Goal: Book appointment/travel/reservation

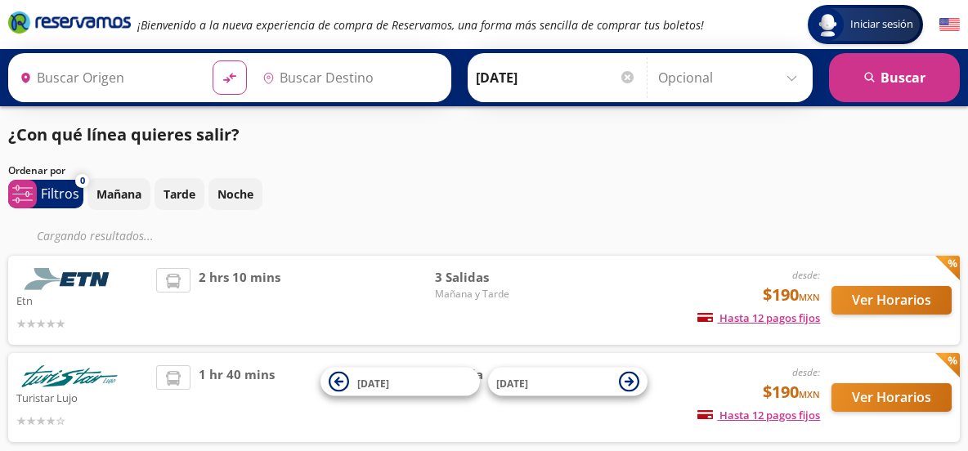
type input "[GEOGRAPHIC_DATA], [GEOGRAPHIC_DATA]"
type input "Toluca, [GEOGRAPHIC_DATA]"
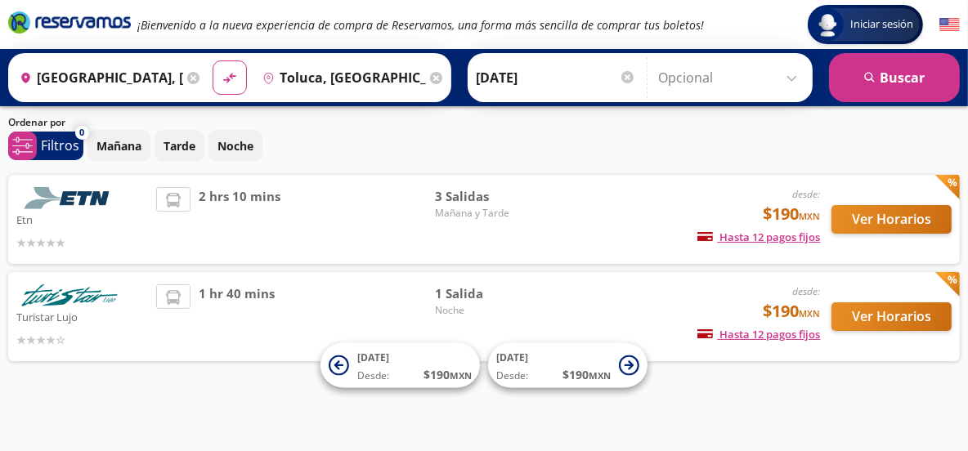
scroll to position [52, 0]
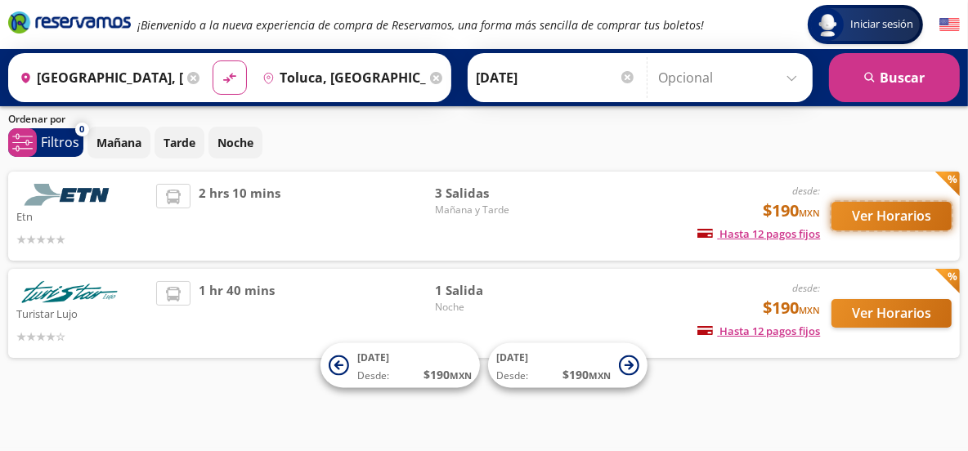
click at [875, 212] on button "Ver Horarios" at bounding box center [892, 216] width 120 height 29
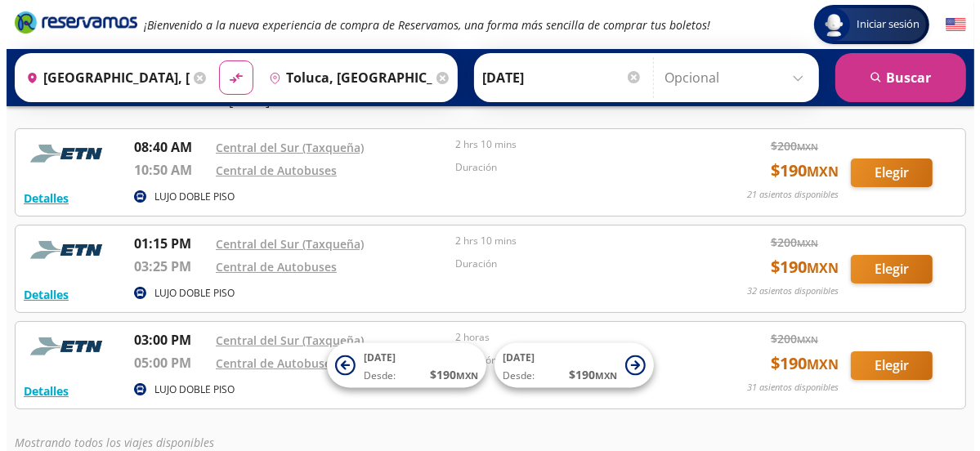
scroll to position [65, 0]
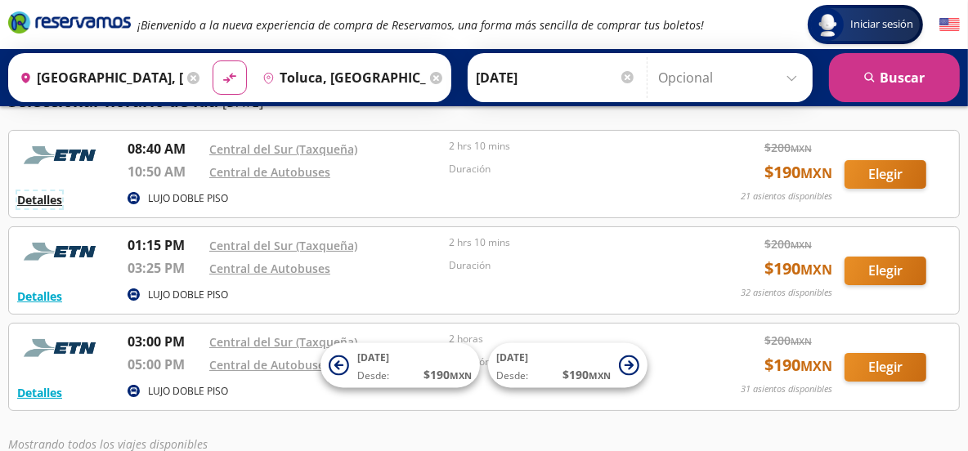
click at [56, 196] on button "Detalles" at bounding box center [39, 199] width 45 height 17
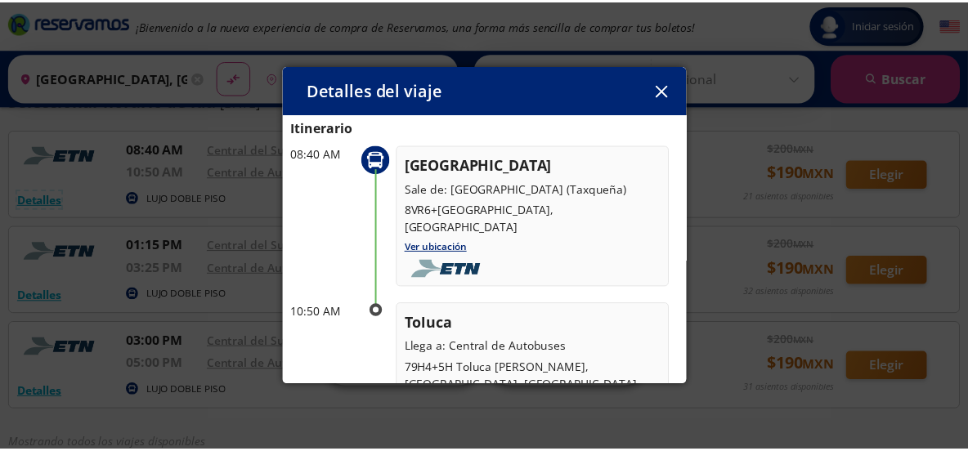
scroll to position [0, 0]
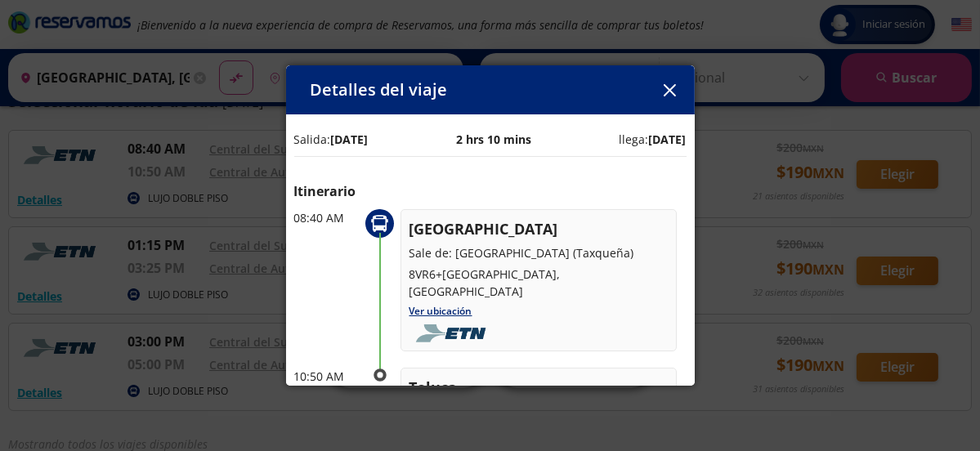
click at [670, 87] on icon "button" at bounding box center [670, 90] width 12 height 12
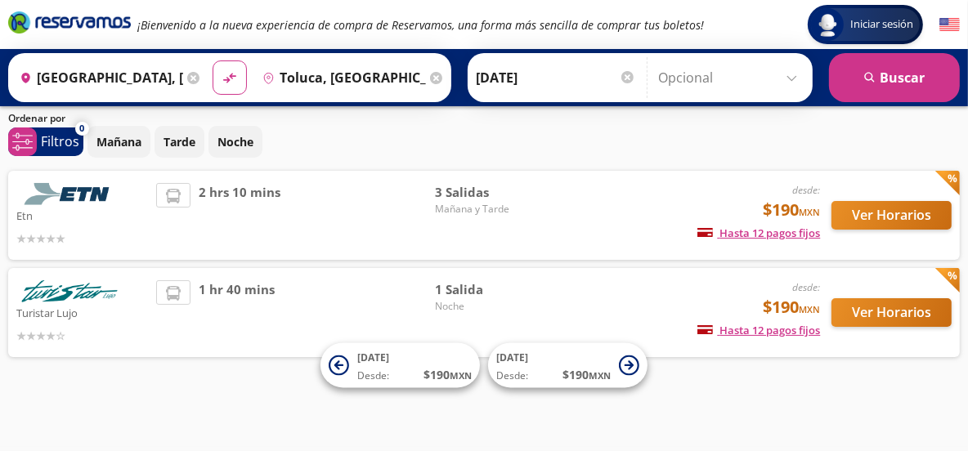
scroll to position [52, 0]
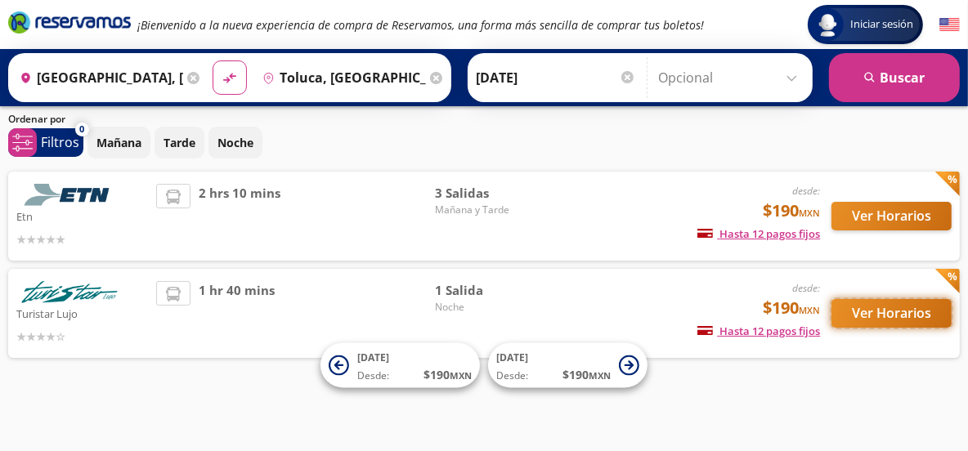
click at [885, 311] on button "Ver Horarios" at bounding box center [892, 313] width 120 height 29
